Goal: Task Accomplishment & Management: Manage account settings

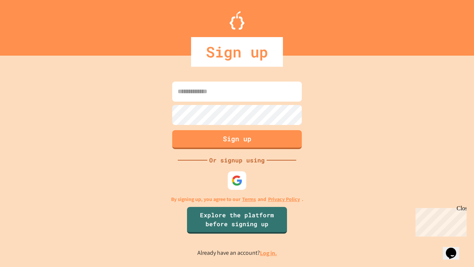
click at [269, 253] on link "Log in." at bounding box center [268, 253] width 17 height 8
